Goal: Task Accomplishment & Management: Manage account settings

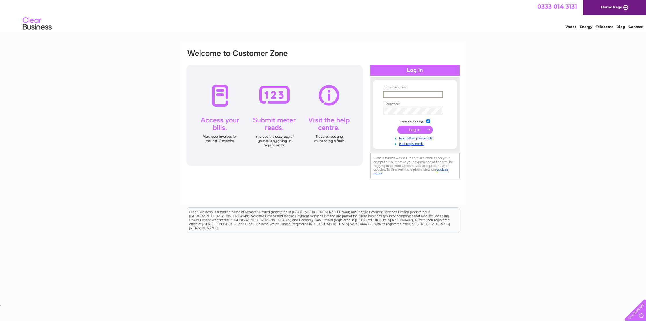
click at [408, 92] on input "text" at bounding box center [413, 94] width 60 height 7
type input "[PERSON_NAME][EMAIL_ADDRESS][DOMAIN_NAME]"
click at [423, 137] on link "Forgotten password?" at bounding box center [415, 137] width 65 height 5
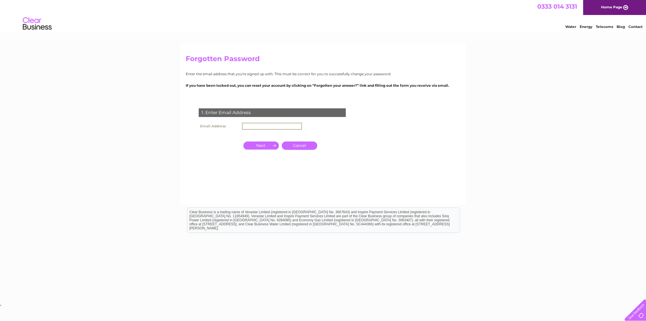
click at [261, 125] on input "text" at bounding box center [272, 126] width 60 height 7
type input "[PERSON_NAME][EMAIL_ADDRESS][DOMAIN_NAME]"
click at [270, 146] on input "button" at bounding box center [260, 145] width 35 height 8
